Goal: Task Accomplishment & Management: Manage account settings

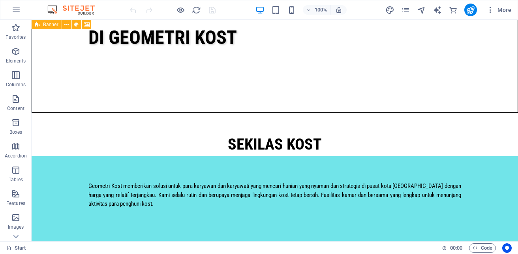
scroll to position [563, 0]
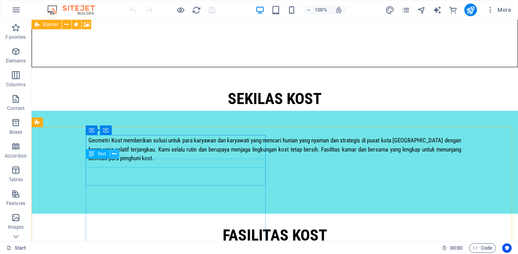
click at [113, 155] on icon at bounding box center [114, 154] width 4 height 8
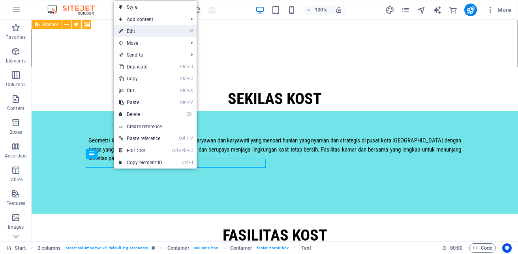
click at [140, 30] on link "⏎ Edit" at bounding box center [140, 31] width 53 height 12
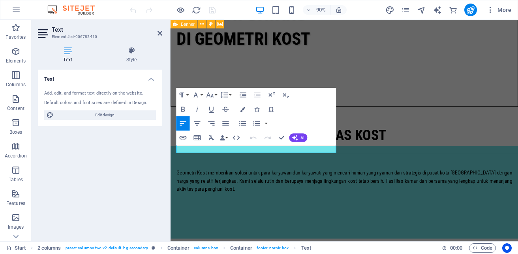
scroll to position [588, 0]
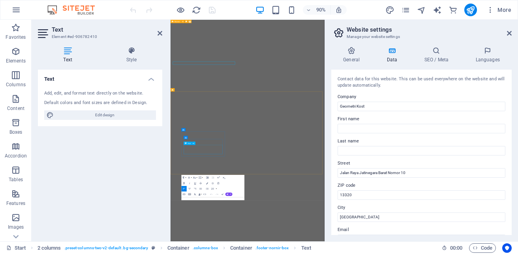
scroll to position [607, 0]
click at [208, 182] on icon "button" at bounding box center [207, 183] width 2 height 2
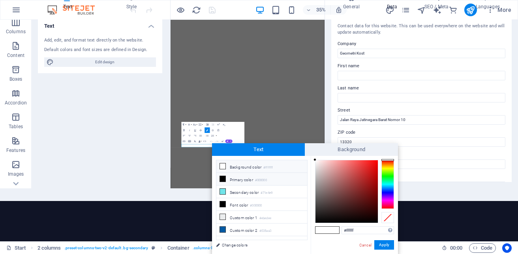
click at [241, 175] on li "Primary color #000000" at bounding box center [261, 179] width 91 height 13
type input "#000000"
click at [383, 245] on button "Apply" at bounding box center [384, 244] width 20 height 9
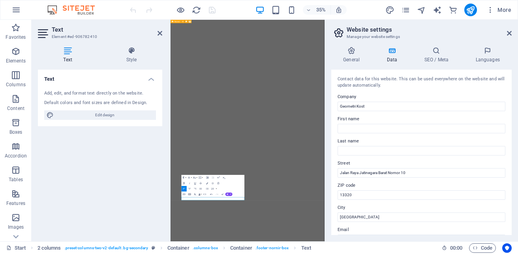
scroll to position [0, 0]
click at [207, 182] on icon "button" at bounding box center [207, 183] width 2 height 2
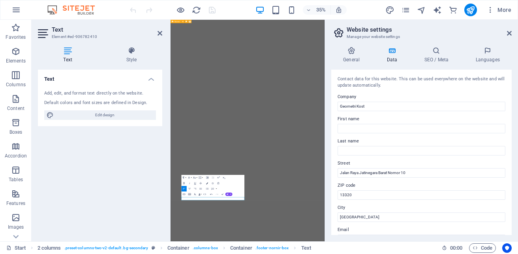
scroll to position [53, 0]
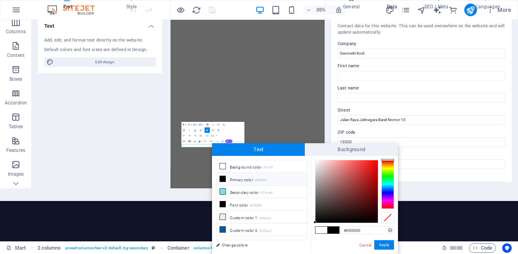
click at [237, 177] on li "Primary color #000000" at bounding box center [261, 179] width 91 height 13
click at [385, 245] on button "Apply" at bounding box center [384, 244] width 20 height 9
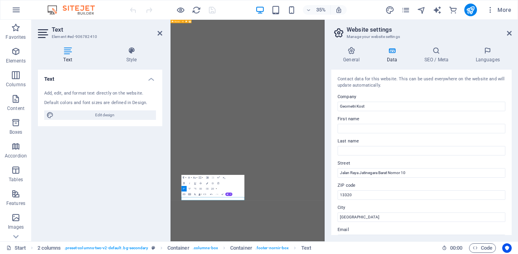
scroll to position [0, 0]
click at [207, 183] on icon "button" at bounding box center [207, 183] width 2 height 2
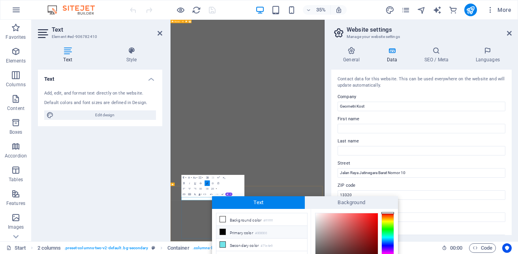
scroll to position [53, 0]
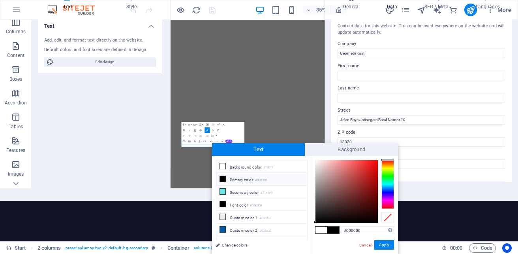
click at [235, 178] on li "Primary color #000000" at bounding box center [261, 179] width 91 height 13
click at [385, 246] on button "Apply" at bounding box center [384, 244] width 20 height 9
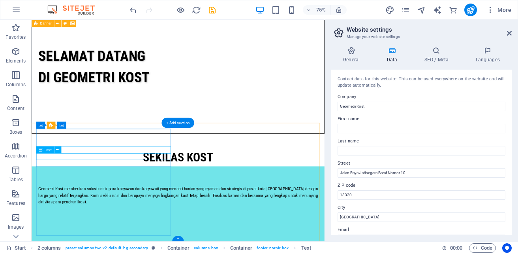
click at [58, 150] on icon at bounding box center [57, 149] width 3 height 6
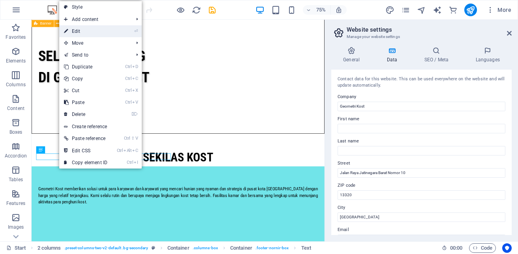
click at [89, 25] on link "⏎ Edit" at bounding box center [85, 31] width 53 height 12
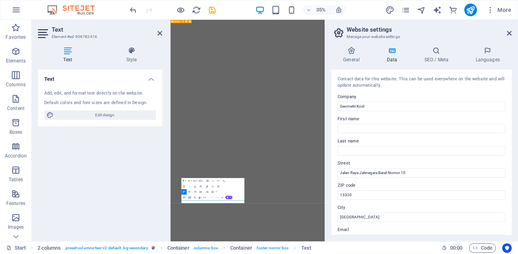
click at [208, 186] on icon "button" at bounding box center [207, 186] width 2 height 2
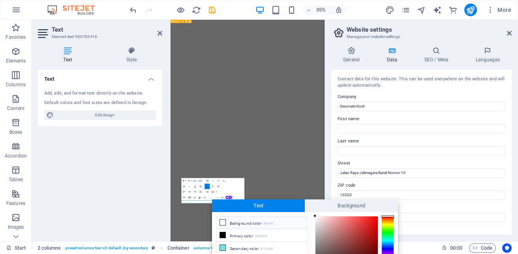
scroll to position [56, 0]
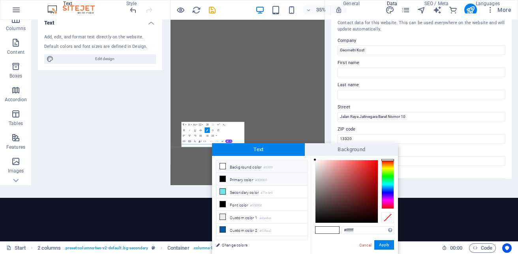
click at [236, 178] on li "Primary color #000000" at bounding box center [261, 179] width 91 height 13
type input "#000000"
click at [382, 245] on button "Apply" at bounding box center [384, 244] width 20 height 9
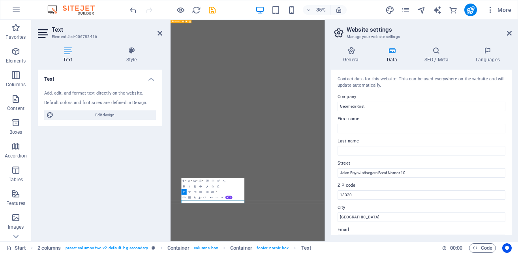
scroll to position [0, 0]
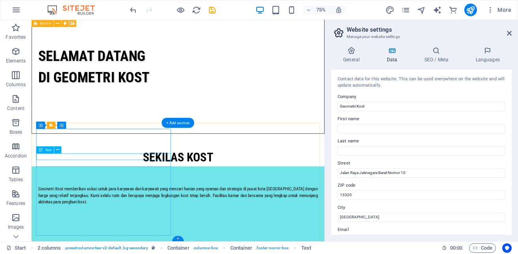
click at [58, 149] on icon at bounding box center [57, 149] width 3 height 6
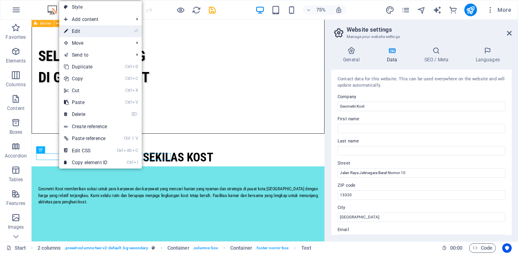
click at [92, 34] on link "⏎ Edit" at bounding box center [85, 31] width 53 height 12
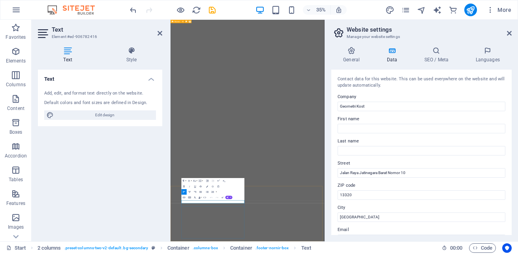
click at [207, 184] on button "Colors" at bounding box center [207, 186] width 5 height 6
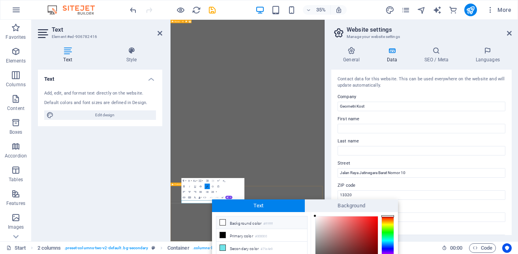
scroll to position [56, 0]
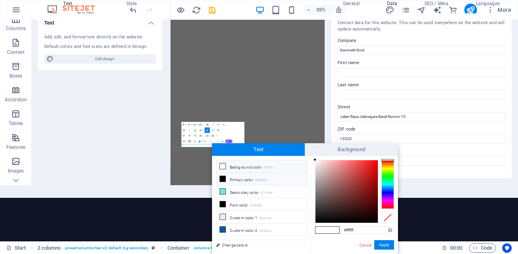
click at [233, 176] on li "Primary color #000000" at bounding box center [261, 179] width 91 height 13
type input "#000000"
click at [380, 245] on button "Apply" at bounding box center [384, 244] width 20 height 9
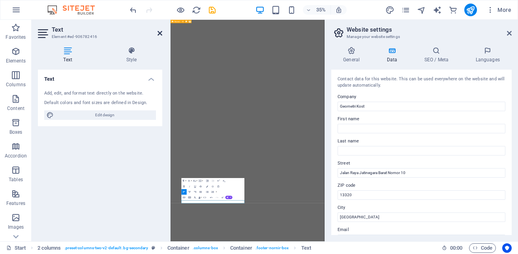
click at [160, 36] on icon at bounding box center [160, 33] width 5 height 6
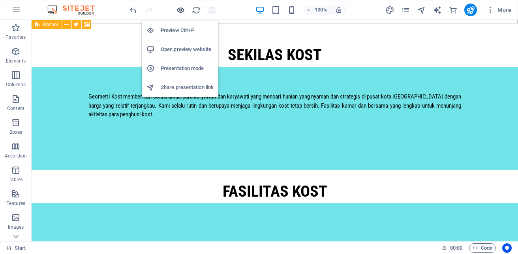
click at [182, 9] on icon "button" at bounding box center [180, 10] width 9 height 9
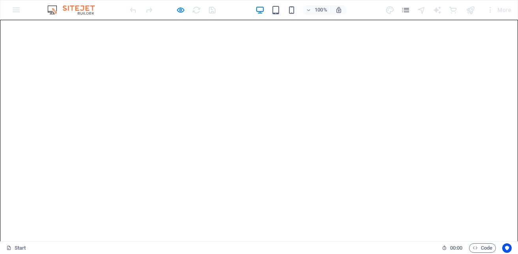
drag, startPoint x: 516, startPoint y: 187, endPoint x: 518, endPoint y: 22, distance: 165.5
click at [86, 12] on img at bounding box center [74, 9] width 59 height 9
click at [53, 8] on img at bounding box center [74, 9] width 59 height 9
click at [17, 10] on div "100% More" at bounding box center [258, 9] width 517 height 19
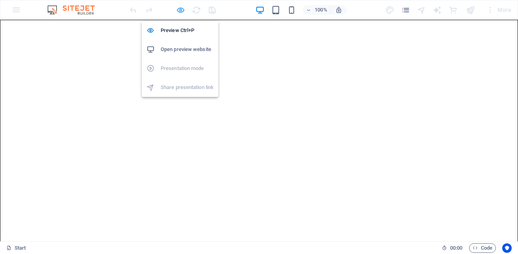
click at [181, 11] on icon "button" at bounding box center [180, 10] width 9 height 9
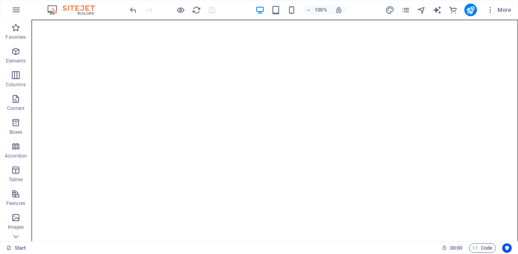
click at [77, 10] on img at bounding box center [74, 9] width 59 height 9
click at [16, 8] on icon "button" at bounding box center [15, 9] width 9 height 9
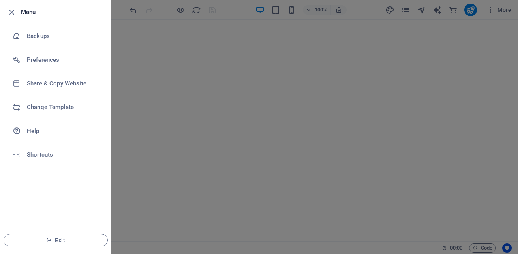
click at [183, 54] on div at bounding box center [259, 127] width 518 height 254
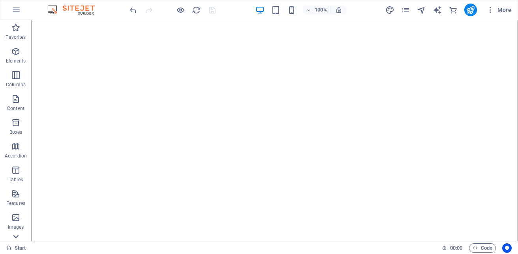
click at [15, 238] on icon at bounding box center [15, 236] width 11 height 11
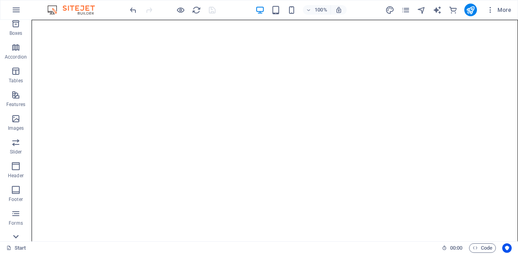
click at [15, 238] on icon at bounding box center [15, 236] width 11 height 11
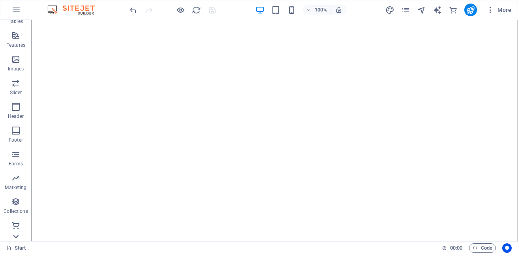
click at [15, 238] on icon at bounding box center [15, 236] width 11 height 11
click at [15, 238] on span "Commerce" at bounding box center [16, 229] width 32 height 19
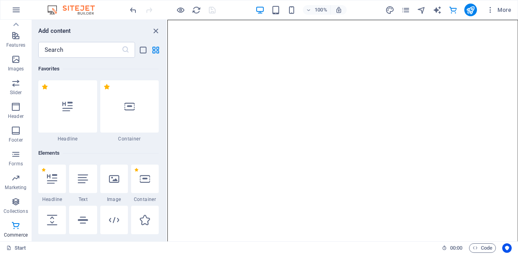
click at [15, 238] on span "Commerce" at bounding box center [16, 229] width 32 height 19
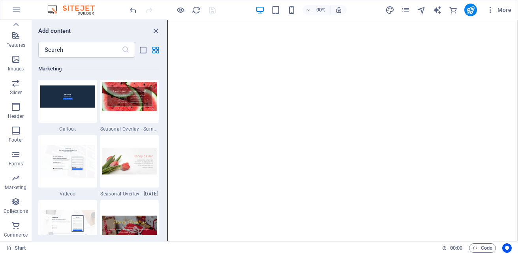
scroll to position [7613, 0]
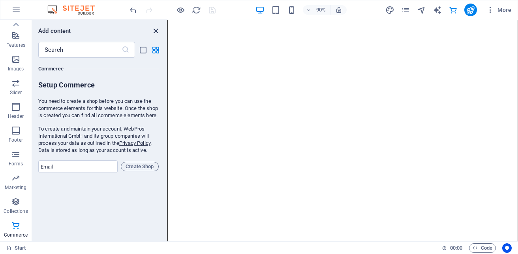
click at [156, 32] on icon "close panel" at bounding box center [155, 30] width 9 height 9
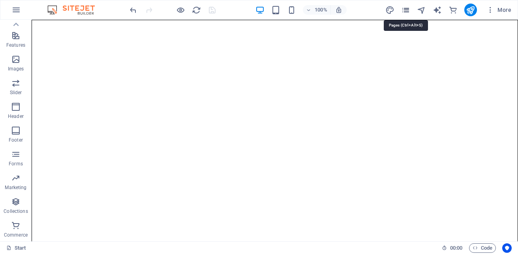
click at [409, 12] on icon "pages" at bounding box center [405, 10] width 9 height 9
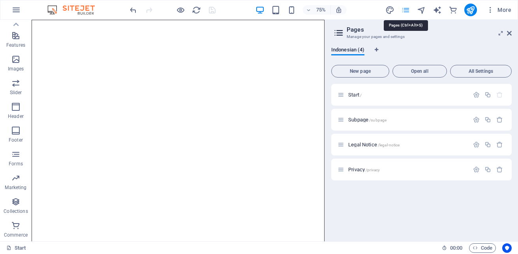
click at [409, 12] on icon "pages" at bounding box center [405, 10] width 9 height 9
click at [508, 34] on icon at bounding box center [509, 33] width 5 height 6
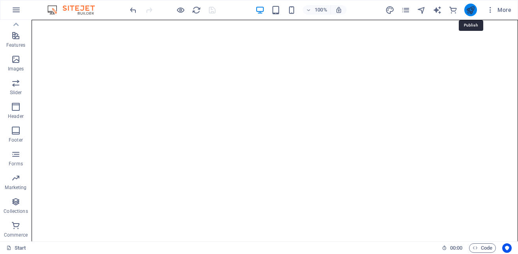
click at [473, 9] on icon "publish" at bounding box center [470, 10] width 9 height 9
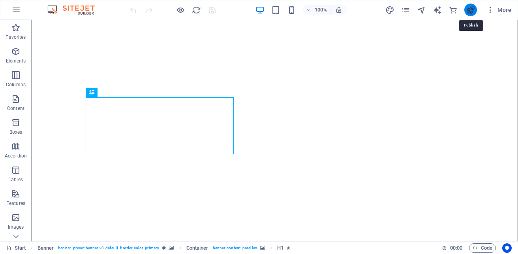
click at [472, 9] on icon "publish" at bounding box center [470, 10] width 9 height 9
